Goal: Task Accomplishment & Management: Use online tool/utility

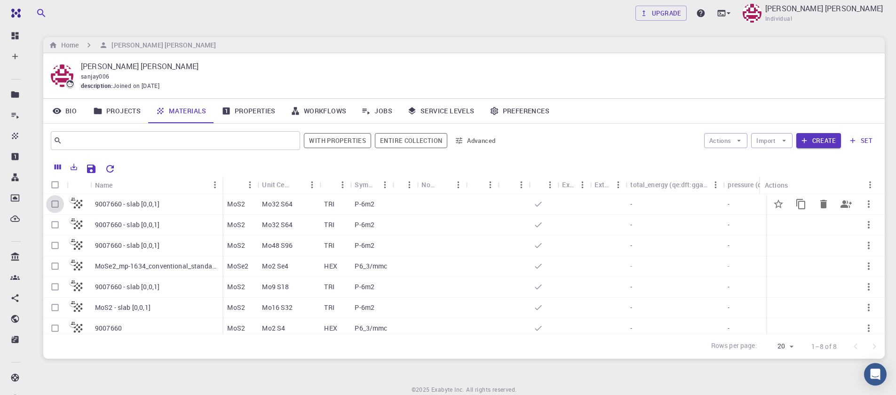
click at [54, 209] on input "Select row" at bounding box center [55, 204] width 18 height 18
checkbox input "true"
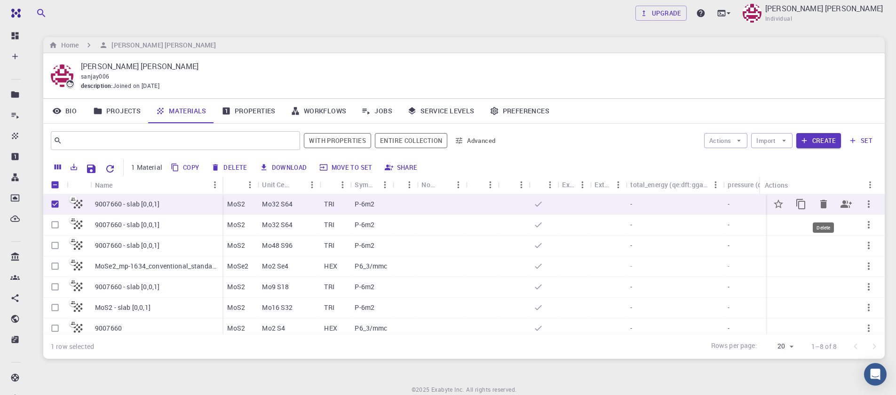
click at [820, 204] on icon "Delete" at bounding box center [823, 204] width 7 height 8
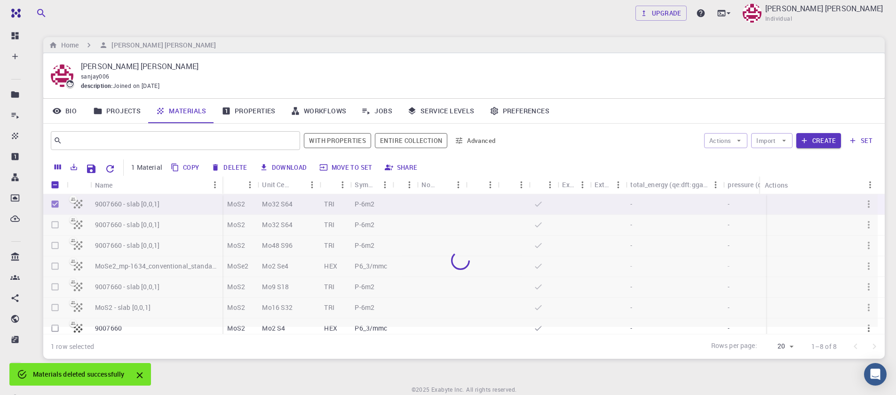
checkbox input "false"
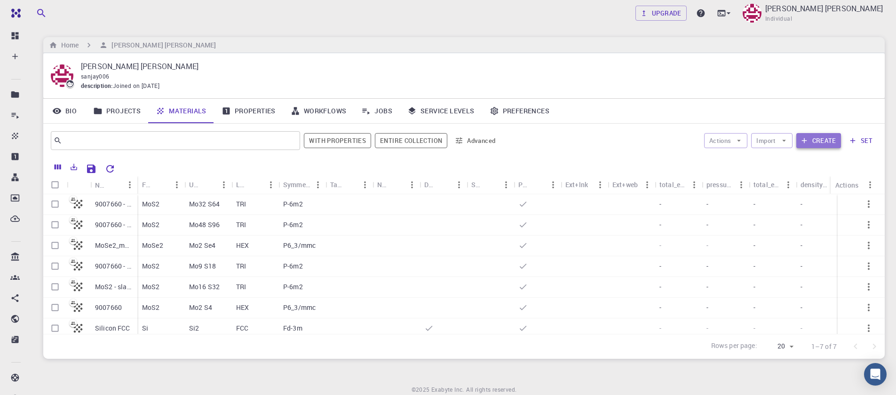
click at [833, 142] on button "Create" at bounding box center [818, 140] width 45 height 15
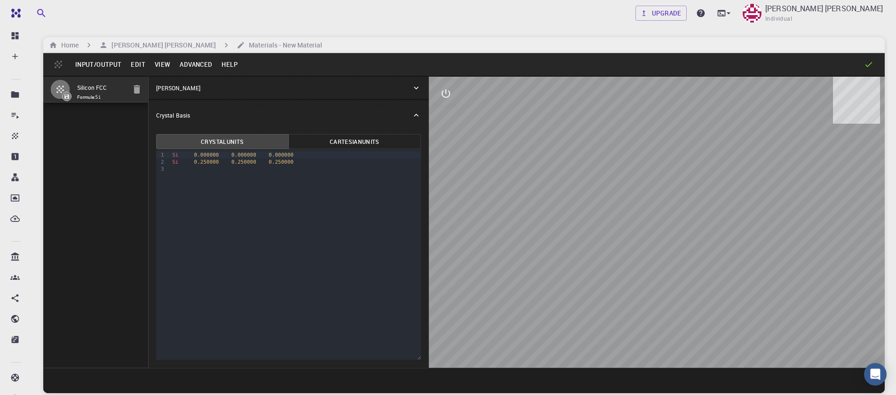
click at [89, 72] on button "Input/Output" at bounding box center [98, 64] width 55 height 15
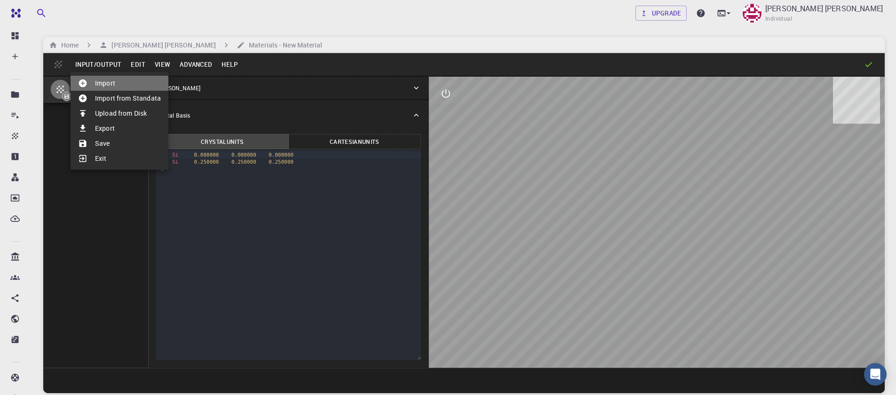
click at [96, 83] on li "Import" at bounding box center [120, 83] width 98 height 15
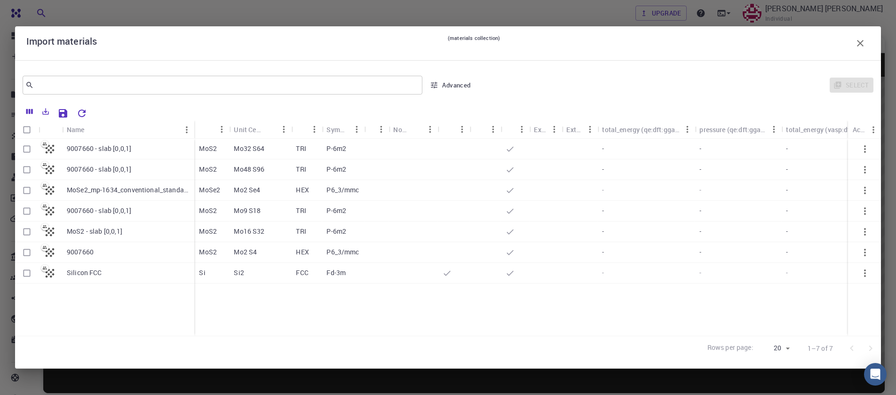
click at [25, 254] on input "Select row" at bounding box center [27, 253] width 18 height 18
checkbox input "true"
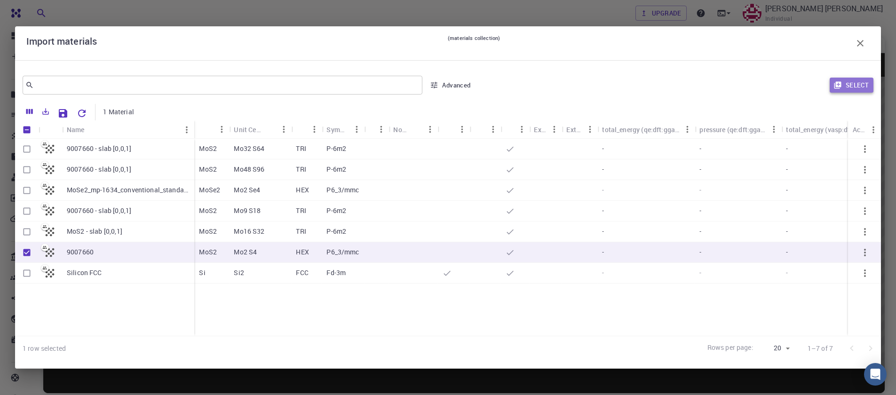
click at [859, 79] on button "Select" at bounding box center [852, 85] width 44 height 15
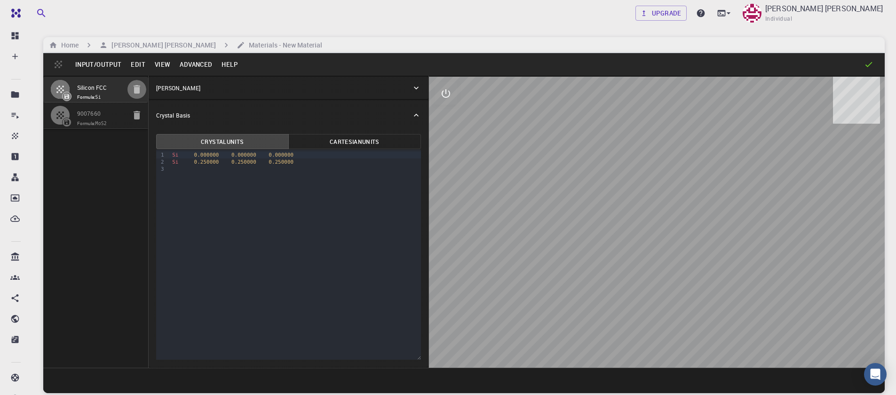
click at [134, 88] on icon "button" at bounding box center [137, 89] width 7 height 8
type input "HEX"
type input "3.161"
type input "12.295"
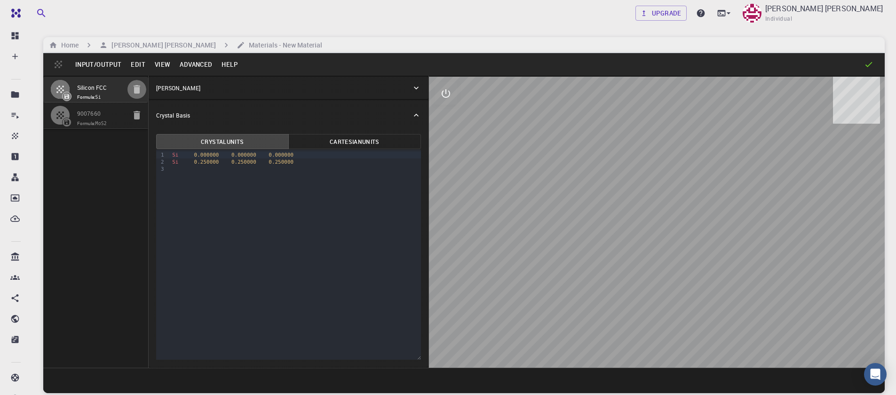
type input "90"
type input "119.99999999999999"
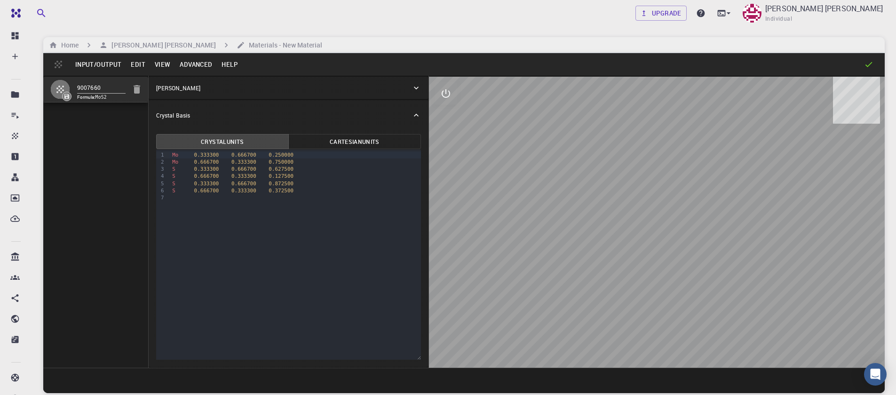
click at [177, 66] on button "Advanced" at bounding box center [196, 64] width 42 height 15
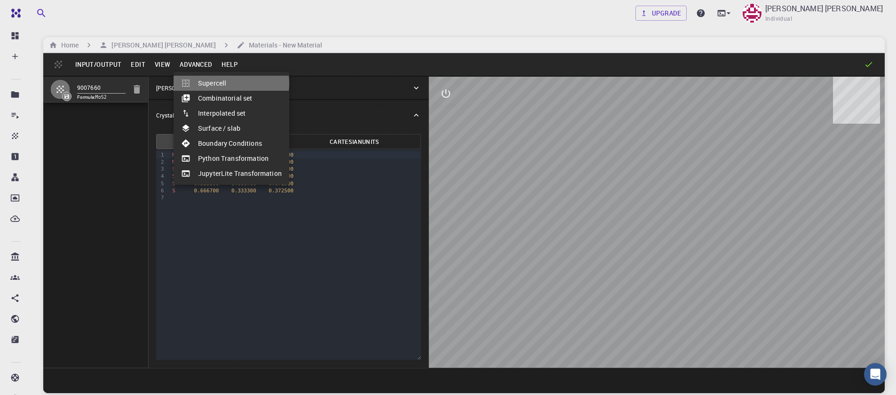
click at [230, 83] on li "Supercell" at bounding box center [232, 83] width 116 height 15
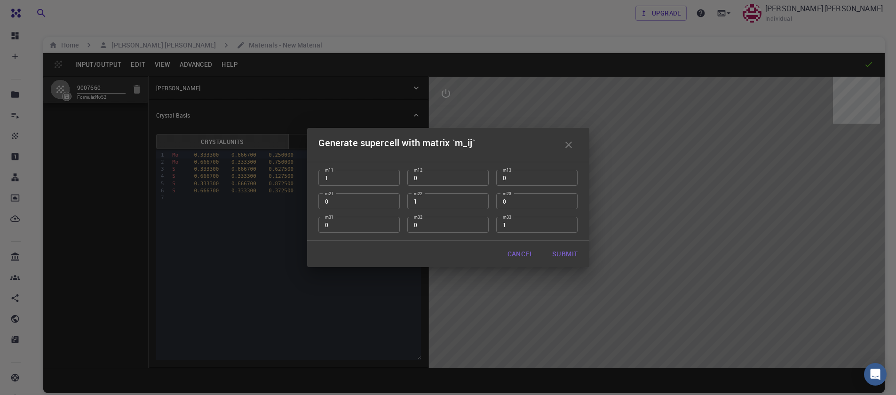
click at [525, 256] on button "Cancel" at bounding box center [520, 254] width 41 height 19
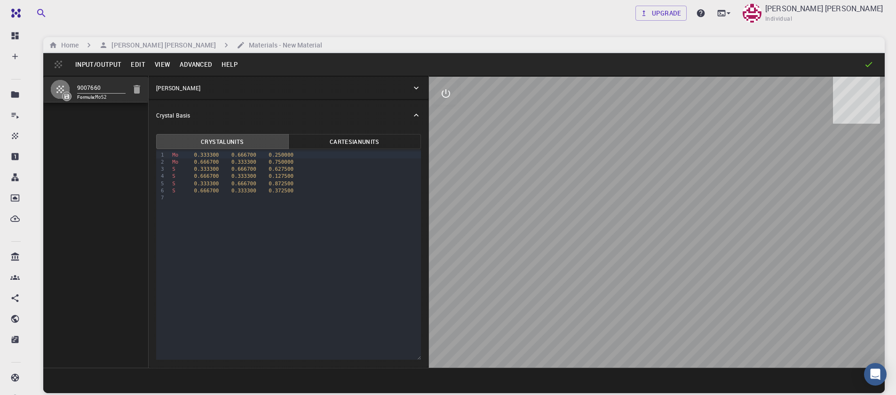
click at [184, 66] on button "Advanced" at bounding box center [196, 64] width 42 height 15
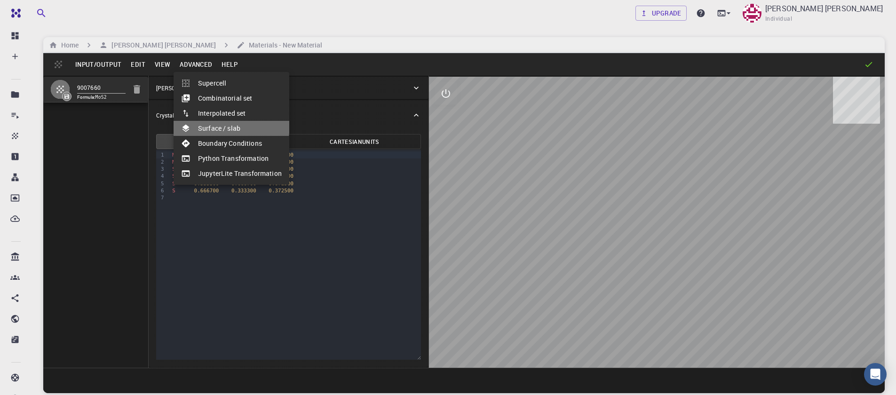
click at [206, 124] on li "Surface / slab" at bounding box center [232, 128] width 116 height 15
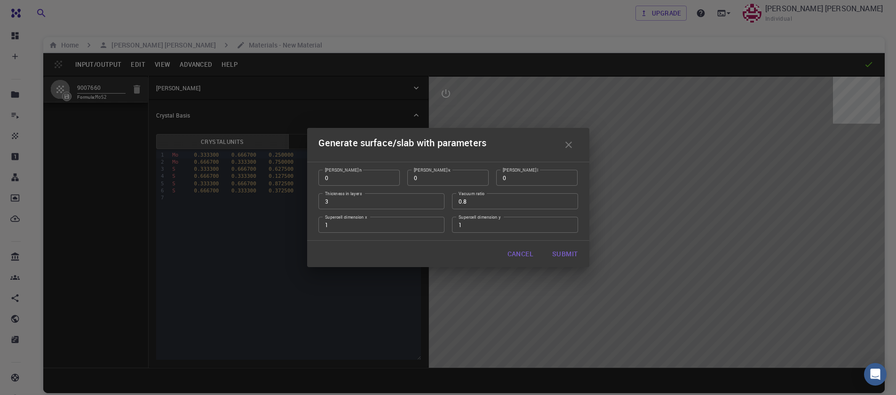
type input "0"
click at [390, 179] on input "0" at bounding box center [358, 178] width 81 height 16
type input "1"
click at [570, 174] on input "1" at bounding box center [536, 178] width 81 height 16
click at [436, 201] on input "2" at bounding box center [381, 201] width 126 height 16
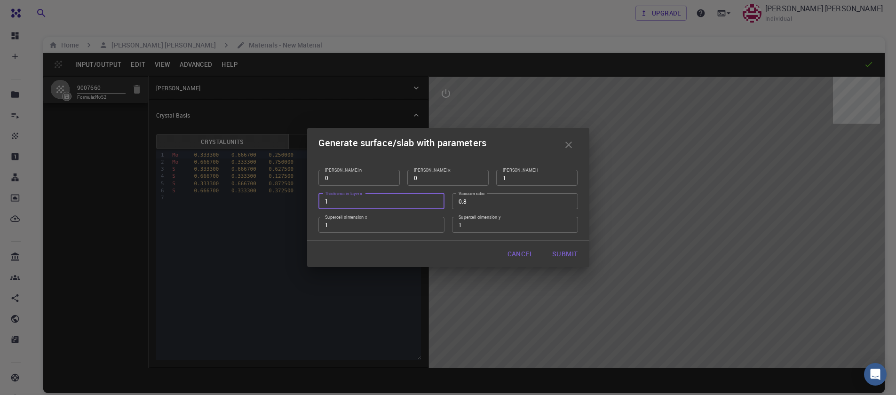
type input "1"
click at [436, 201] on input "1" at bounding box center [381, 201] width 126 height 16
click at [567, 203] on input "0.54" at bounding box center [515, 201] width 126 height 16
click at [568, 200] on input "0.99" at bounding box center [515, 201] width 126 height 16
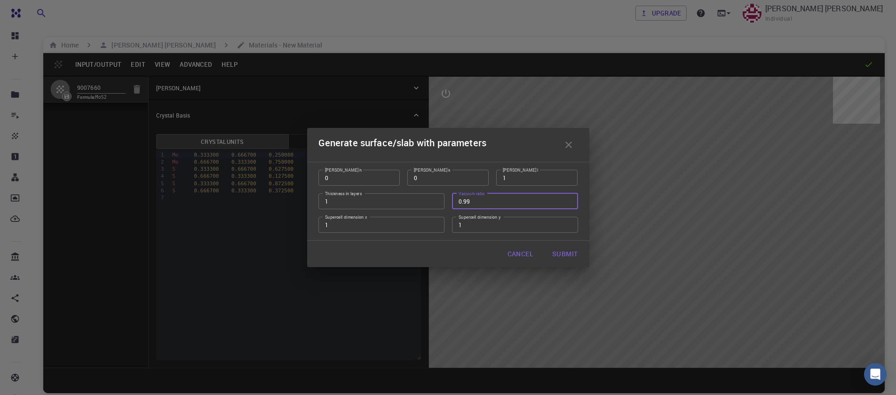
click at [568, 200] on input "0.99" at bounding box center [515, 201] width 126 height 16
click at [567, 204] on input "0.47" at bounding box center [515, 201] width 126 height 16
click at [568, 200] on input "0.48" at bounding box center [515, 201] width 126 height 16
click at [568, 200] on input "0.49" at bounding box center [515, 201] width 126 height 16
click at [568, 200] on input "0.5" at bounding box center [515, 201] width 126 height 16
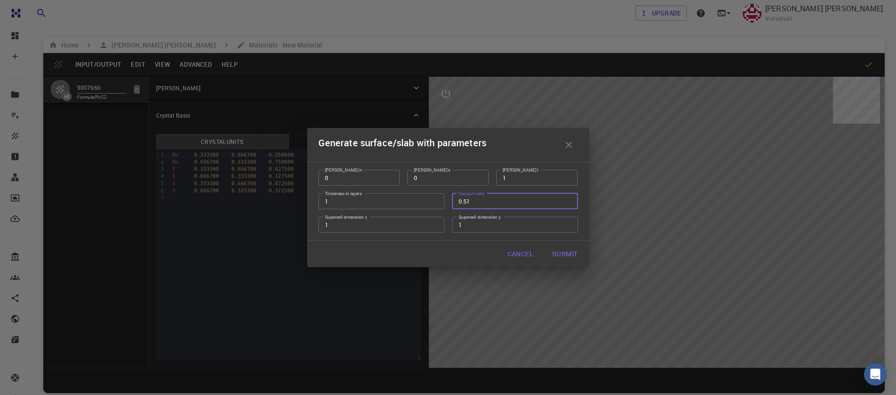
click at [568, 200] on input "0.51" at bounding box center [515, 201] width 126 height 16
type input "0.5"
click at [566, 203] on input "0.5" at bounding box center [515, 201] width 126 height 16
type input "2"
click at [435, 224] on input "2" at bounding box center [381, 225] width 126 height 16
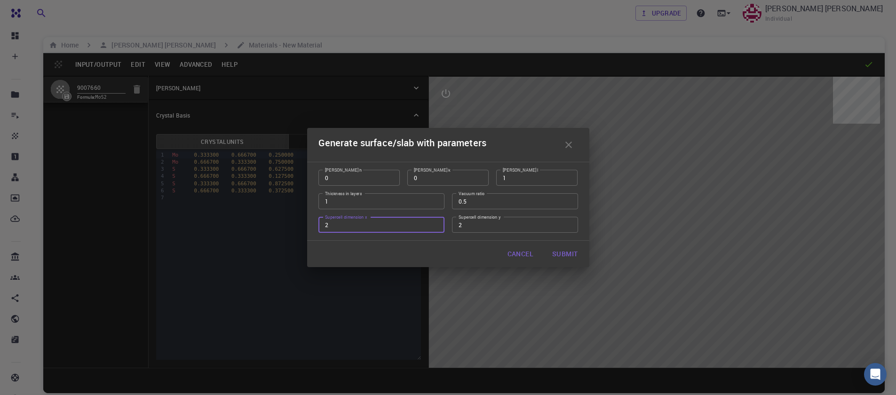
type input "2"
click at [569, 223] on input "2" at bounding box center [515, 225] width 126 height 16
click at [556, 250] on button "Submit" at bounding box center [565, 254] width 40 height 19
type input "TRI"
type input "6.322"
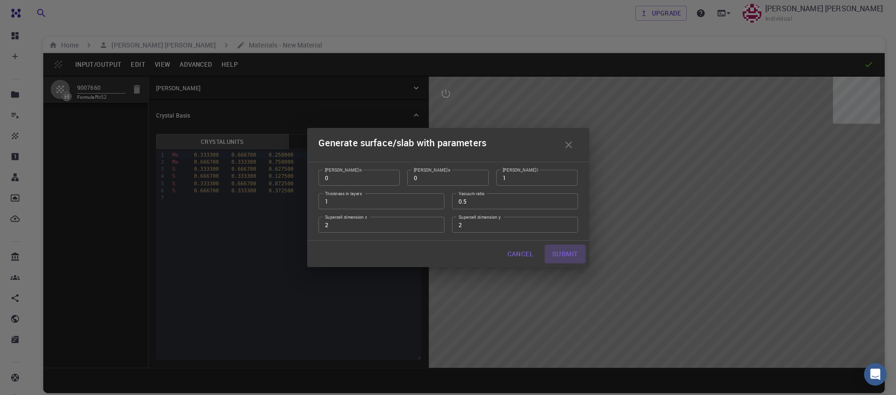
type input "6.321989085722942"
type input "24.59"
type input "120.0000571088431"
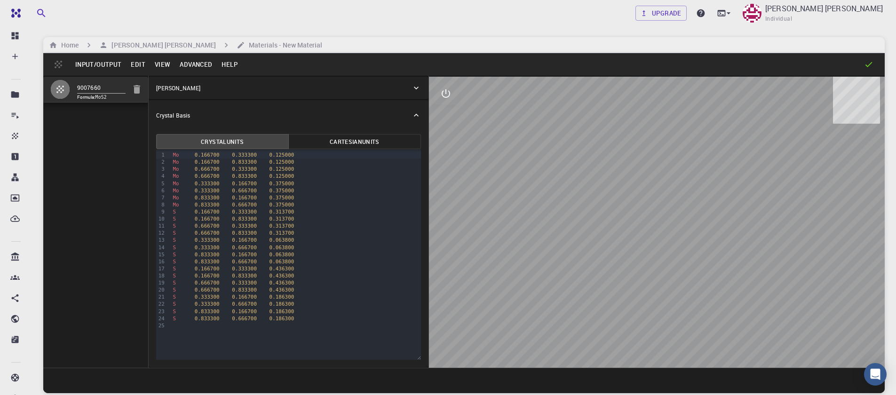
click at [748, 286] on div at bounding box center [657, 222] width 456 height 291
drag, startPoint x: 748, startPoint y: 286, endPoint x: 716, endPoint y: 303, distance: 36.2
click at [716, 303] on div at bounding box center [657, 222] width 456 height 291
click at [443, 91] on icon "interactive" at bounding box center [446, 93] width 8 height 8
click at [444, 119] on icon "view" at bounding box center [445, 116] width 11 height 11
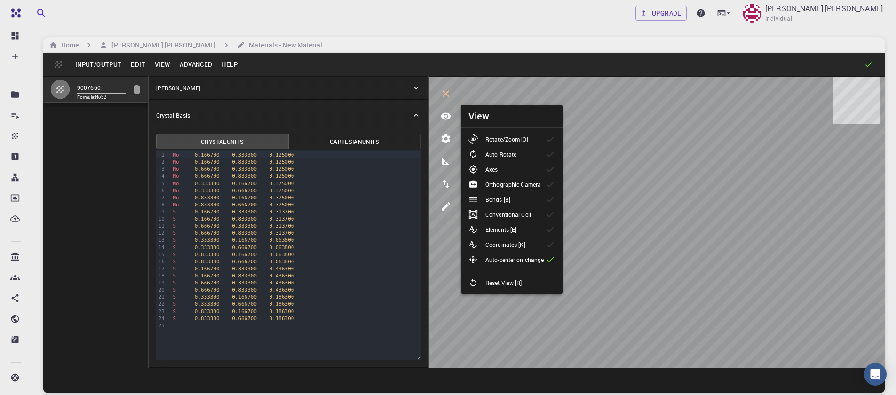
click at [483, 126] on li "View" at bounding box center [512, 116] width 102 height 23
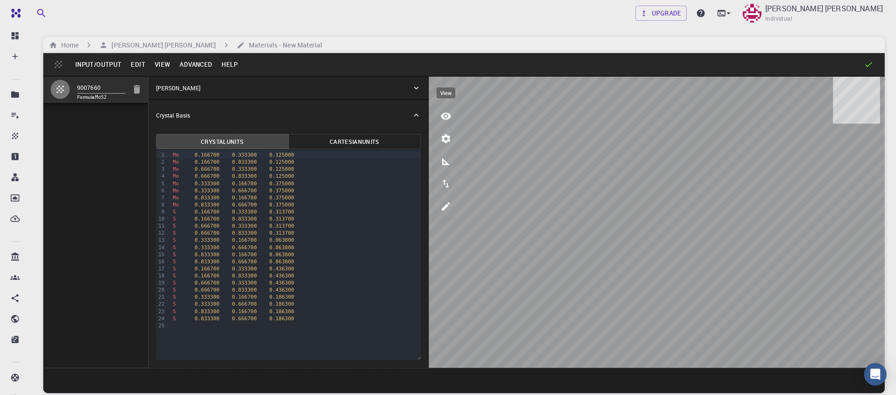
click at [446, 123] on button "view" at bounding box center [446, 116] width 23 height 23
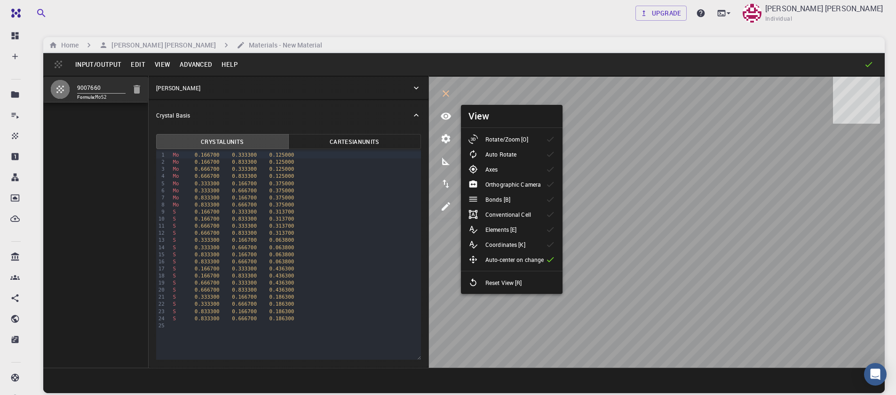
click at [470, 138] on icon at bounding box center [472, 139] width 9 height 9
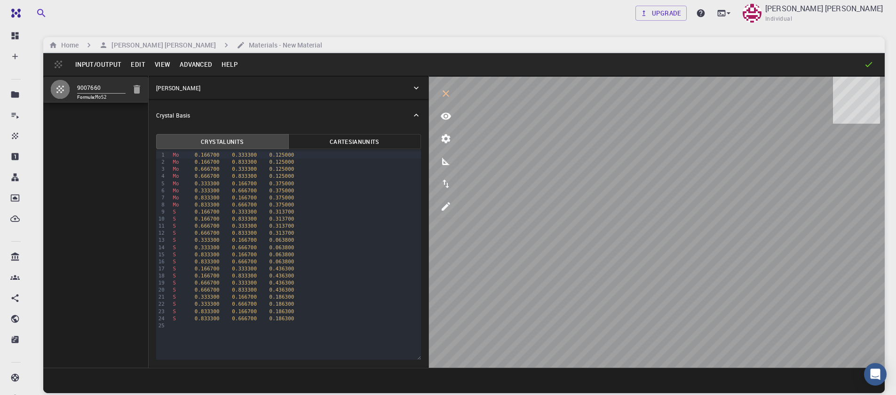
click at [87, 61] on button "Input/Output" at bounding box center [98, 64] width 55 height 15
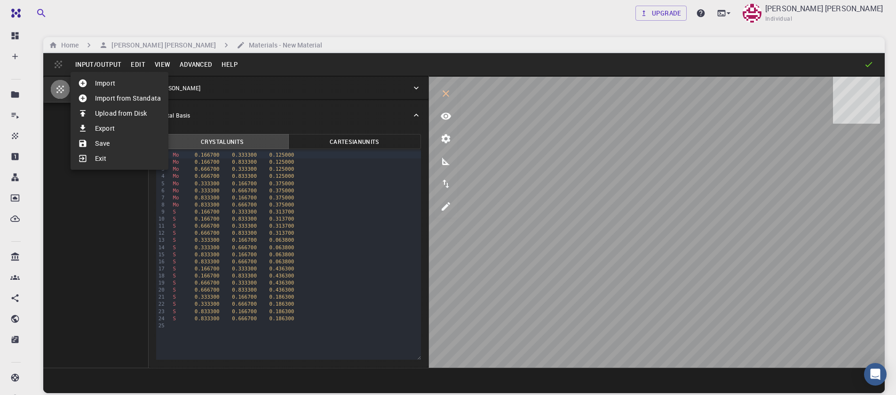
click at [89, 138] on li "Save" at bounding box center [120, 143] width 98 height 15
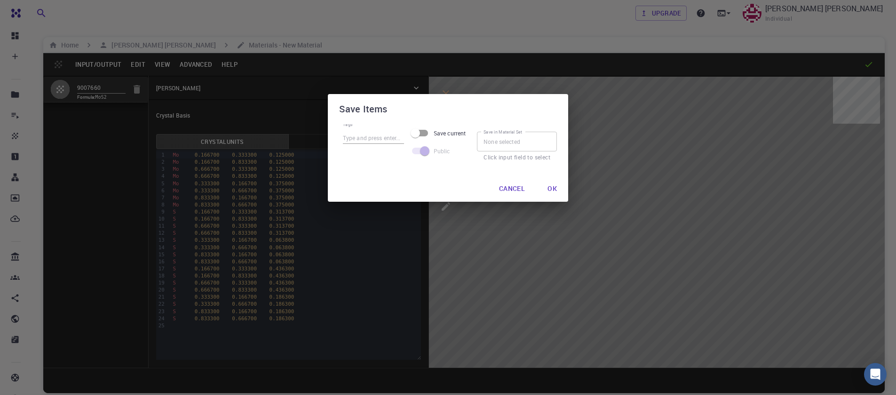
click at [352, 144] on input "Tags" at bounding box center [373, 138] width 61 height 12
type input "mos2_222"
click at [421, 140] on input "Save current" at bounding box center [415, 133] width 54 height 18
checkbox input "true"
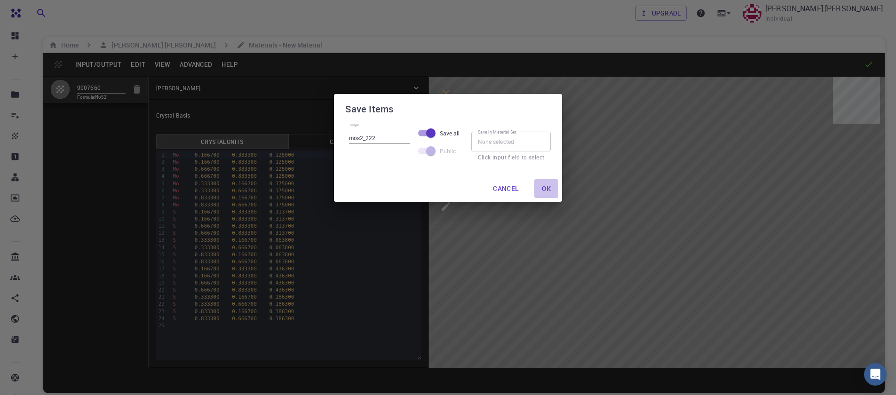
click at [540, 186] on button "Ok" at bounding box center [546, 188] width 24 height 19
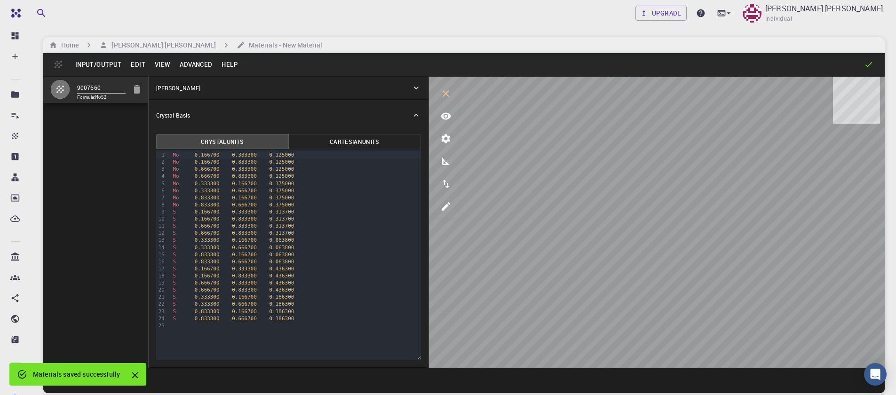
click at [94, 68] on button "Input/Output" at bounding box center [98, 64] width 55 height 15
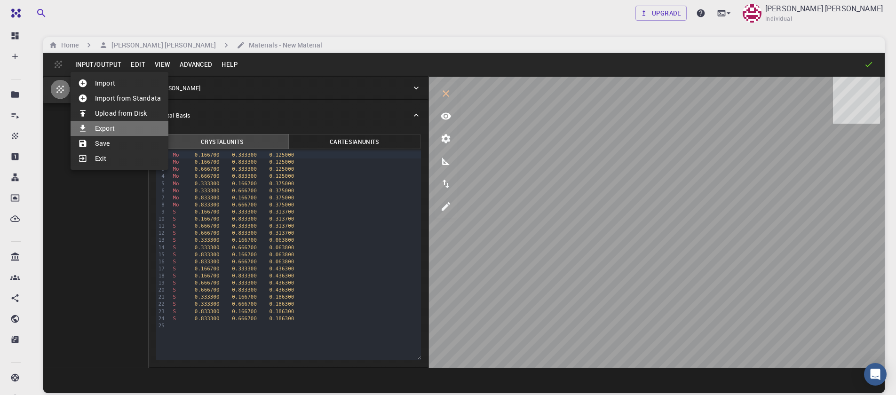
click at [107, 133] on li "Export" at bounding box center [120, 128] width 98 height 15
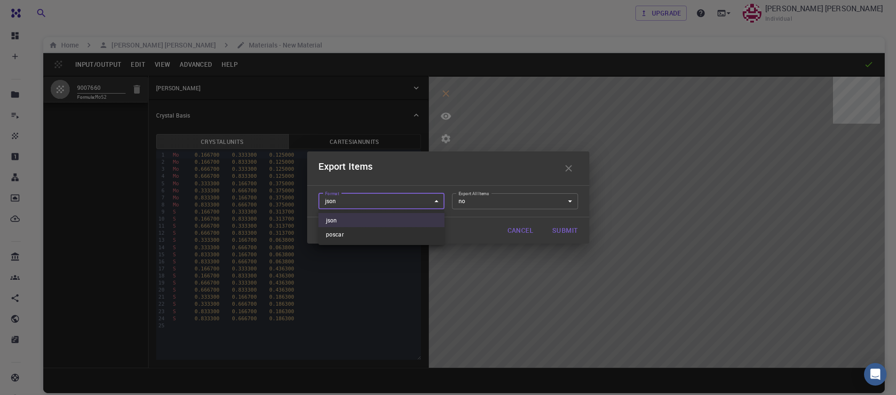
click at [355, 204] on body "Free Dashboard Create New Job New Material Create Material Upload File Import f…" at bounding box center [448, 233] width 896 height 467
click at [356, 232] on li "poscar" at bounding box center [381, 234] width 126 height 14
type input "poscar"
click at [341, 207] on body "Free Dashboard Create New Job New Material Create Material Upload File Import f…" at bounding box center [448, 233] width 896 height 467
click at [345, 238] on li "poscar" at bounding box center [381, 234] width 126 height 14
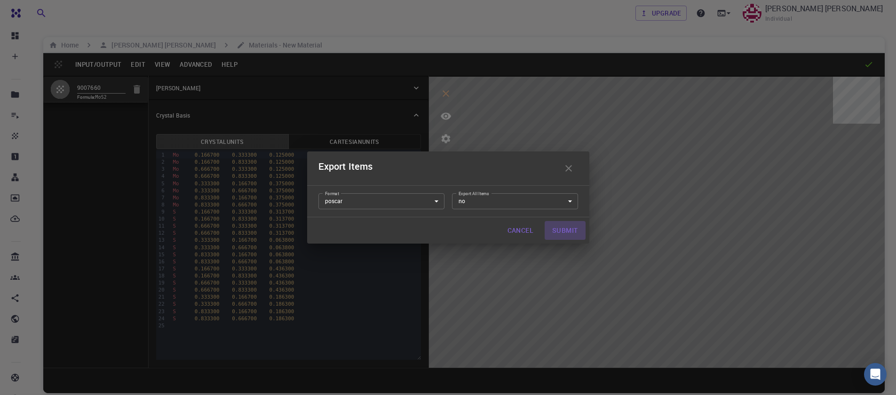
click at [559, 231] on button "Submit" at bounding box center [565, 230] width 40 height 19
